Goal: Transaction & Acquisition: Obtain resource

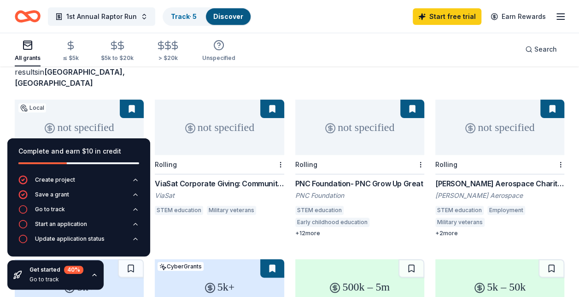
scroll to position [64, 0]
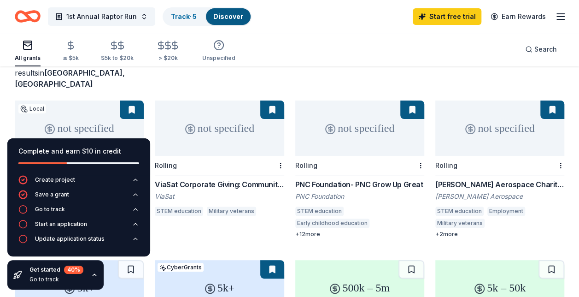
click at [448, 230] on div "+ 2 more" at bounding box center [499, 233] width 129 height 7
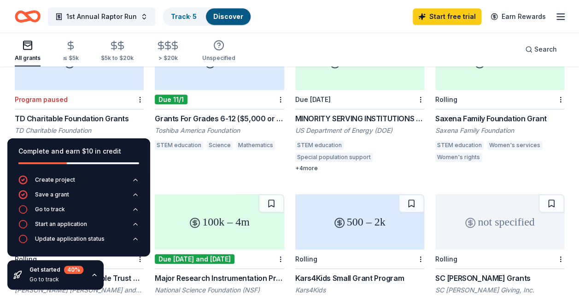
scroll to position [290, 0]
click at [475, 112] on div "Saxena Family Foundation Grant" at bounding box center [499, 117] width 129 height 11
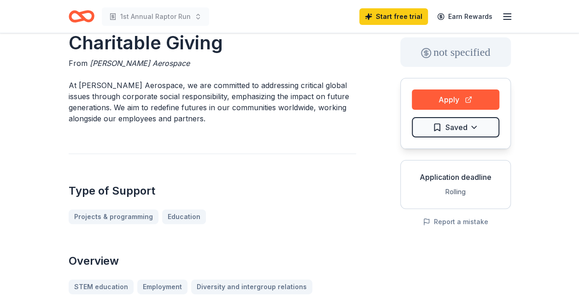
scroll to position [42, 0]
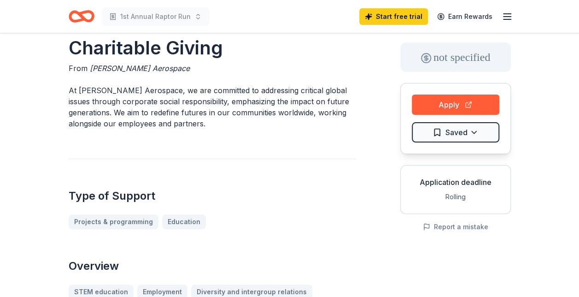
click at [455, 101] on button "Apply" at bounding box center [455, 104] width 87 height 20
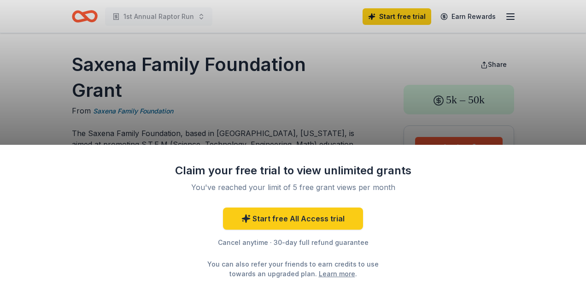
click at [380, 106] on div "Claim your free trial to view unlimited grants You've reached your limit of 5 f…" at bounding box center [293, 148] width 586 height 297
